Goal: Navigation & Orientation: Go to known website

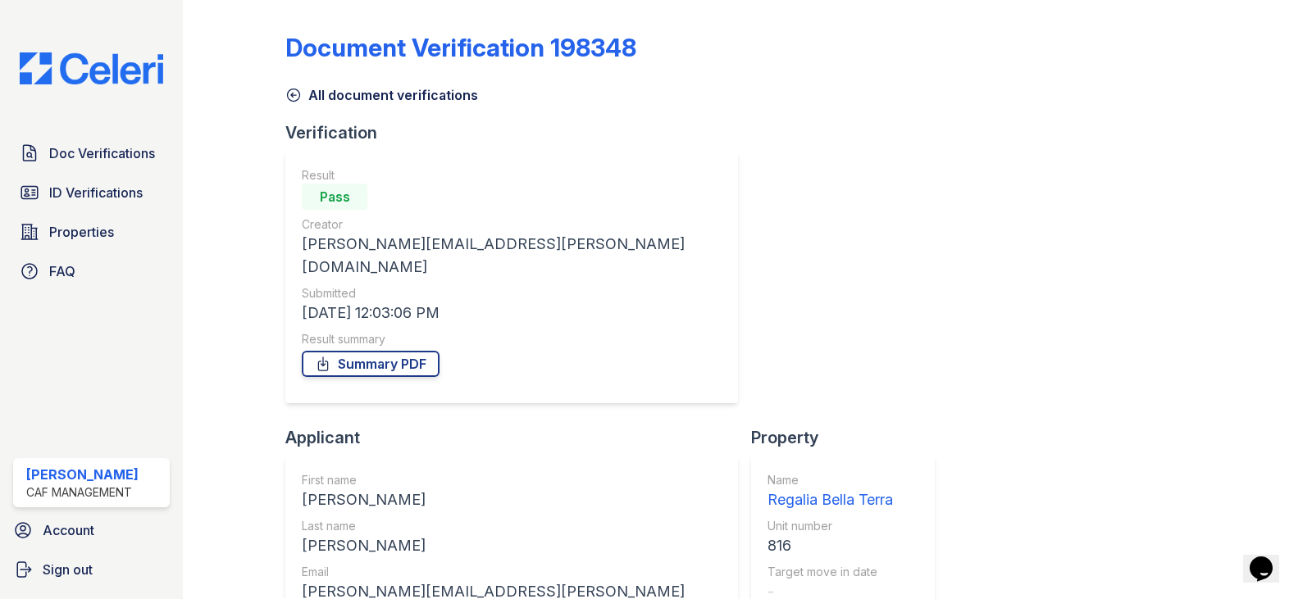
click at [74, 68] on img at bounding box center [92, 68] width 170 height 32
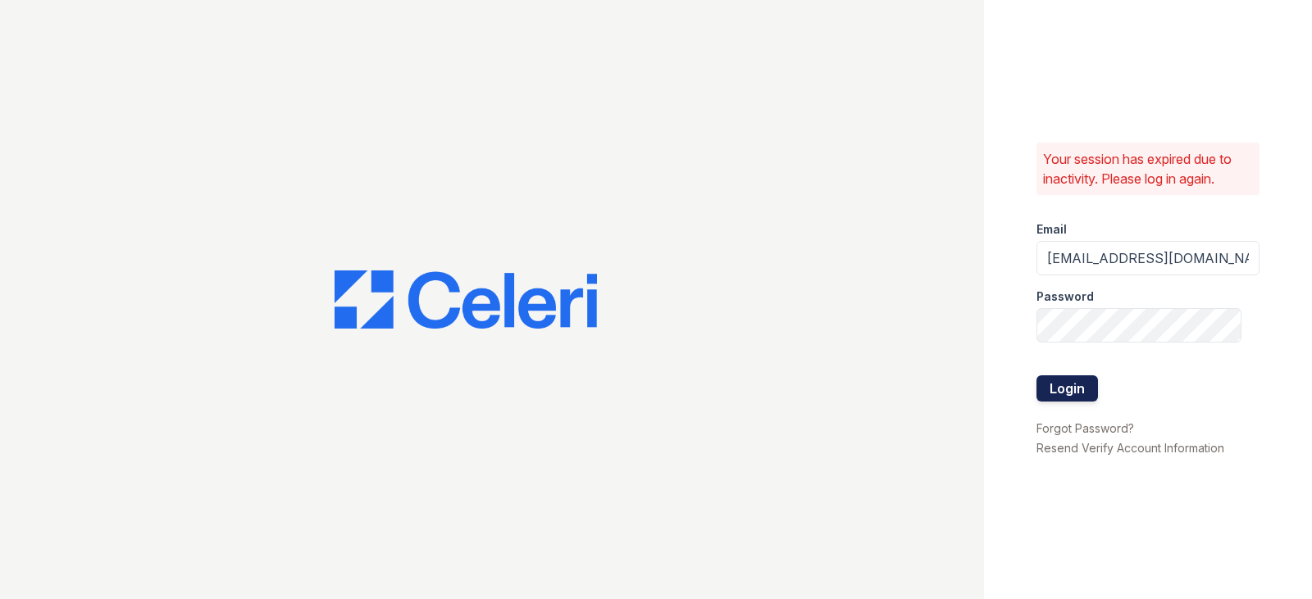
click at [1038, 394] on button "Login" at bounding box center [1066, 389] width 61 height 26
